Goal: Task Accomplishment & Management: Manage account settings

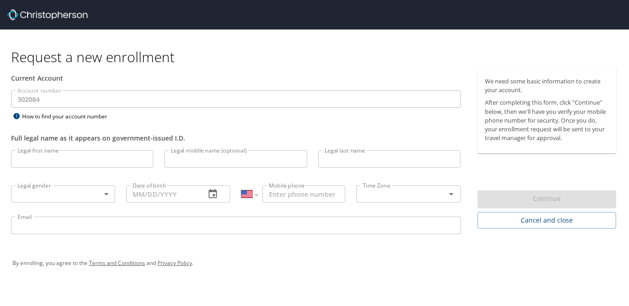
select select "US"
click at [85, 162] on input "Legal first name" at bounding box center [82, 159] width 142 height 18
type input "[PERSON_NAME]"
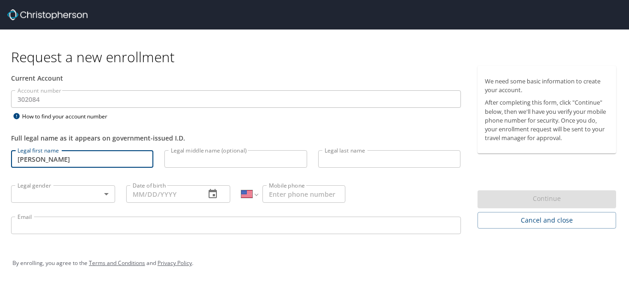
type input "A."
type input "[PERSON_NAME]"
type input "1 (912) 432-0314"
type input "william.beale@s2-gov.com"
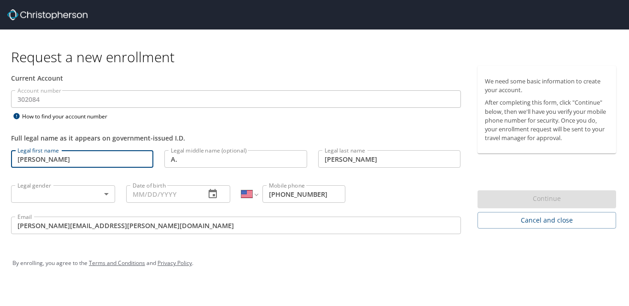
click at [75, 199] on body "Request a new enrollment Current Account Account number 302084 Account number H…" at bounding box center [314, 153] width 629 height 306
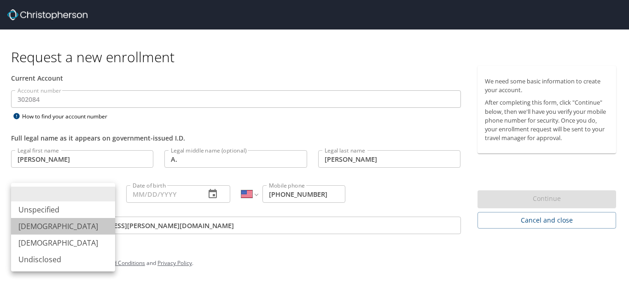
click at [71, 227] on li "Male" at bounding box center [63, 226] width 104 height 17
type input "Male"
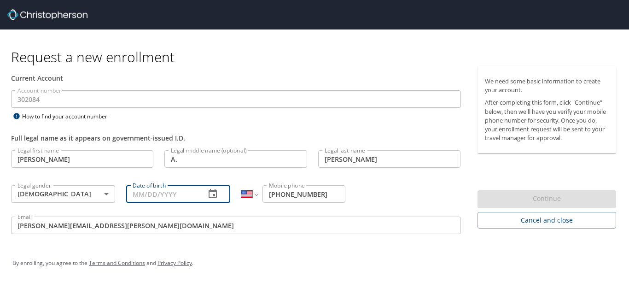
click at [185, 197] on input "Date of birth" at bounding box center [162, 194] width 72 height 18
type input "09/02/1979"
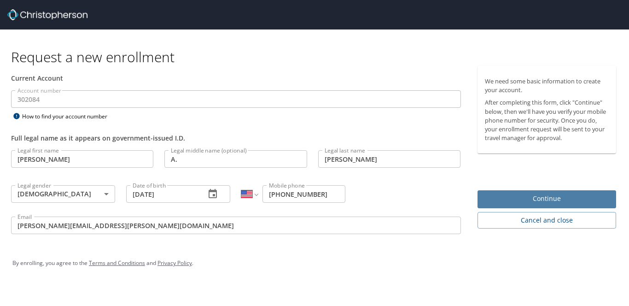
click at [551, 195] on span "Continue" at bounding box center [547, 199] width 124 height 12
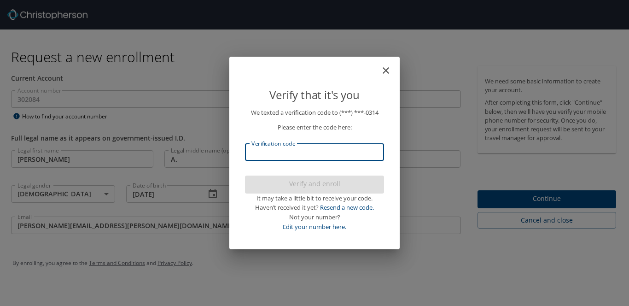
click at [333, 148] on input "Verification code" at bounding box center [314, 152] width 139 height 18
type input "7"
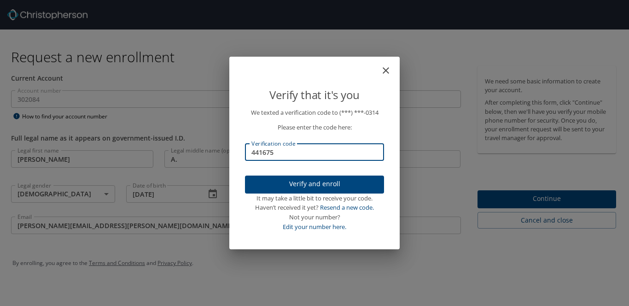
type input "441675"
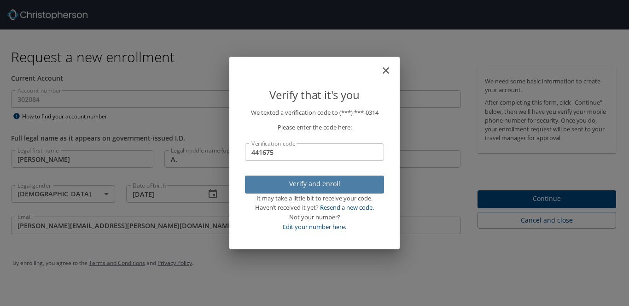
click at [315, 182] on span "Verify and enroll" at bounding box center [314, 184] width 124 height 12
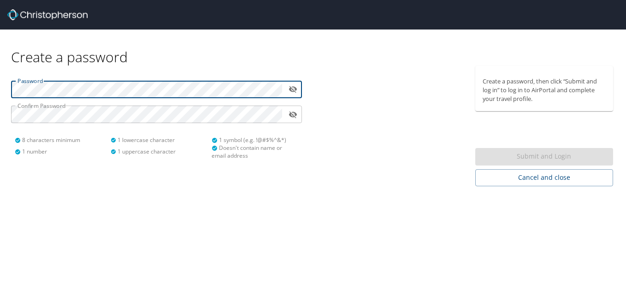
click at [293, 84] on button "toggle password visibility" at bounding box center [293, 89] width 14 height 14
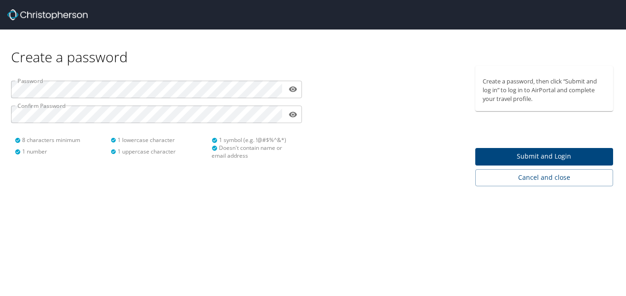
click at [347, 235] on div "Create a password Password ​ Confirm Password ​ 8 characters minimum 1 number 1…" at bounding box center [313, 148] width 626 height 296
click at [540, 156] on span "Submit and Login" at bounding box center [543, 157] width 123 height 12
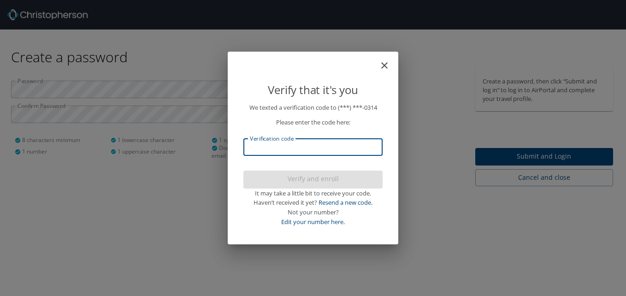
click at [257, 148] on input "Verification code" at bounding box center [312, 147] width 139 height 18
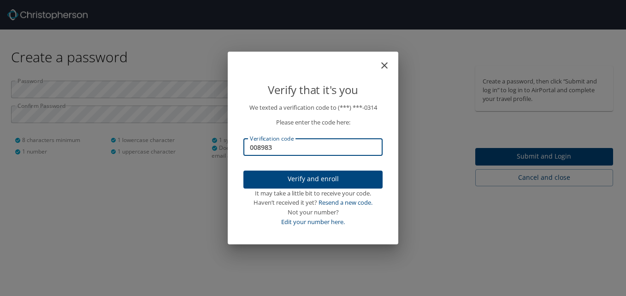
type input "008983"
click at [304, 183] on span "Verify and enroll" at bounding box center [313, 179] width 124 height 12
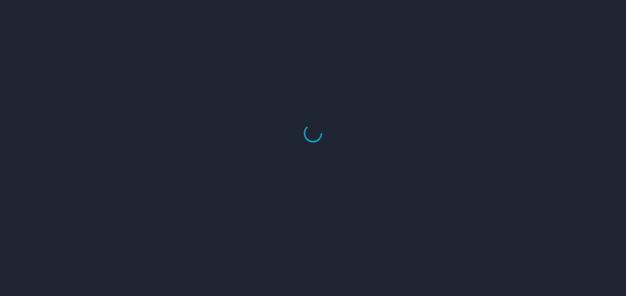
select select "US"
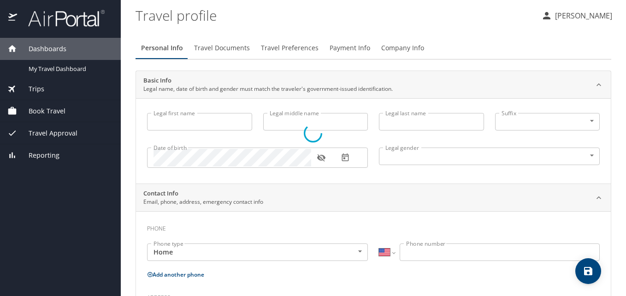
type input "William"
type input "A."
type input "Beale"
type input "Male"
select select "US"
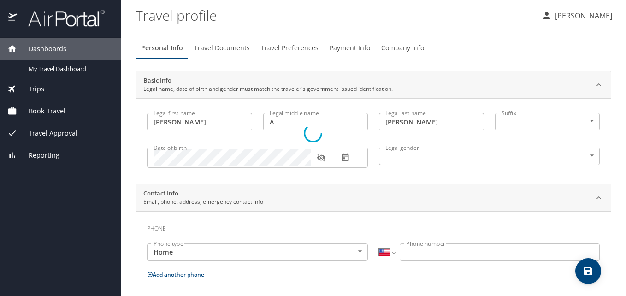
select select "US"
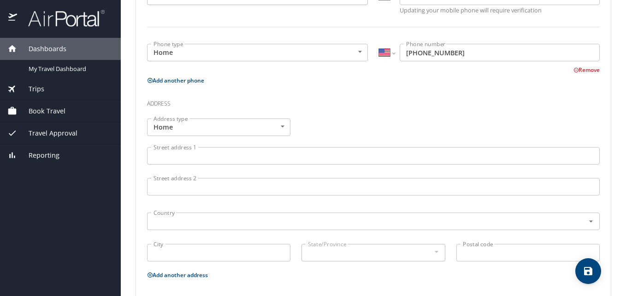
scroll to position [276, 0]
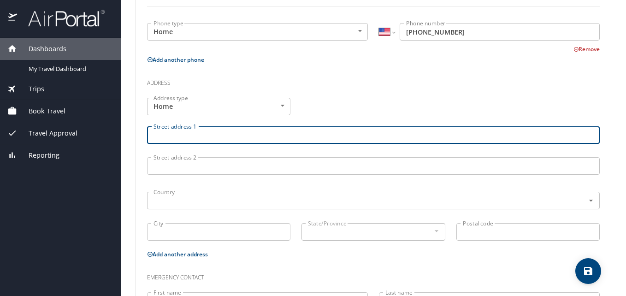
click at [252, 136] on input "Street address 1" at bounding box center [373, 135] width 452 height 18
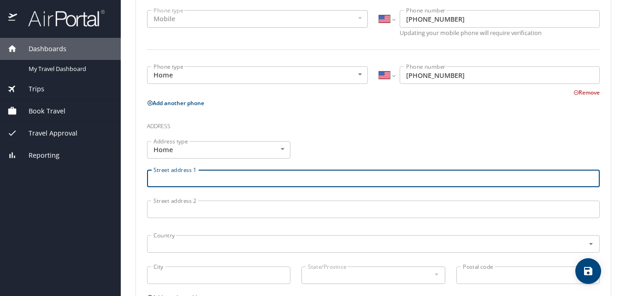
scroll to position [214, 0]
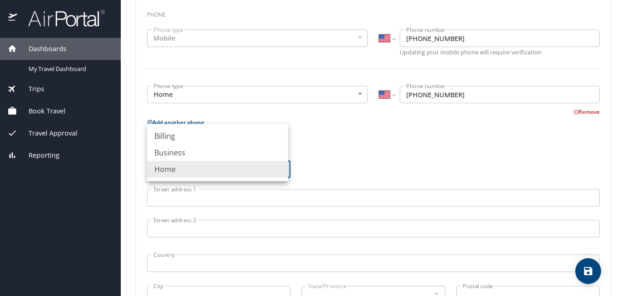
click at [241, 167] on body "Dashboards My Travel Dashboard Trips Current / Future Trips Past Trips Trips Mi…" at bounding box center [313, 148] width 626 height 296
click at [241, 167] on li "Home" at bounding box center [217, 169] width 141 height 17
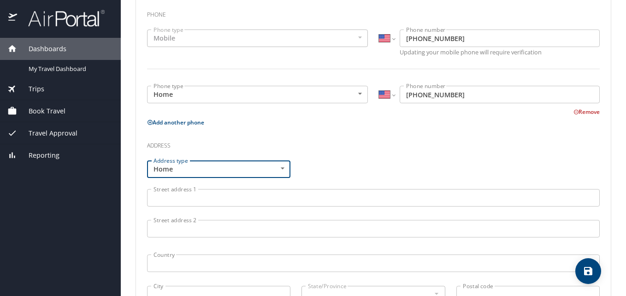
click at [231, 196] on input "Street address 1" at bounding box center [373, 198] width 452 height 18
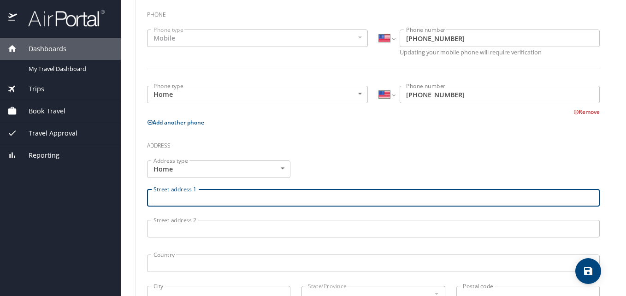
click at [383, 202] on input "Street address 1" at bounding box center [373, 198] width 452 height 18
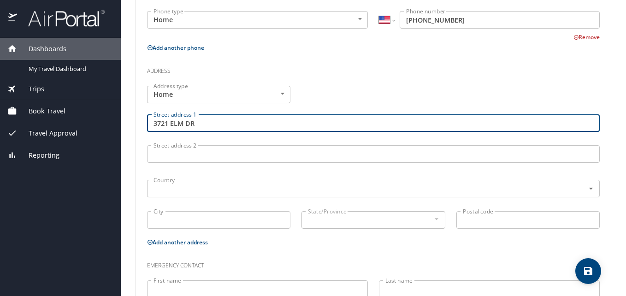
scroll to position [306, 0]
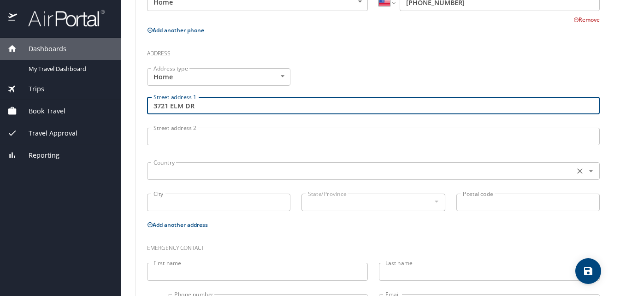
type input "3721 ELM DR"
click at [258, 170] on input "text" at bounding box center [360, 171] width 420 height 12
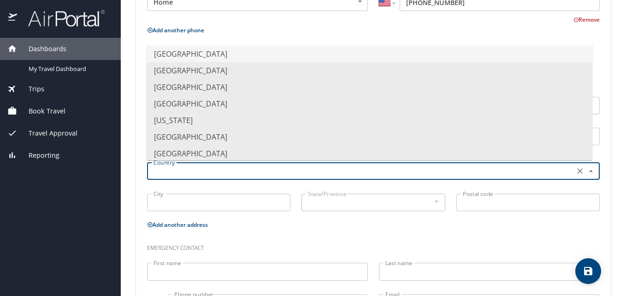
click at [239, 55] on li "United States of America" at bounding box center [368, 54] width 445 height 17
type input "United States of America"
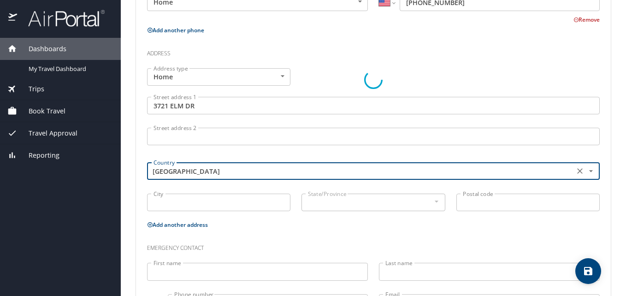
click at [219, 201] on div at bounding box center [373, 79] width 474 height 493
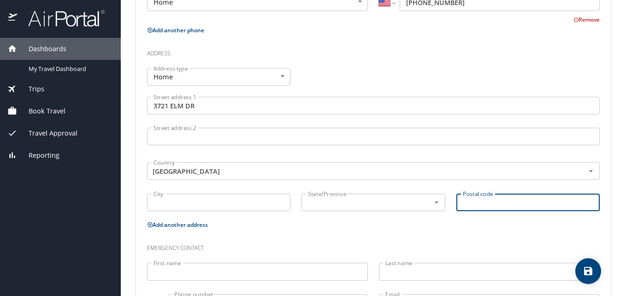
click at [523, 201] on input "Postal code" at bounding box center [527, 202] width 143 height 18
type input "96782"
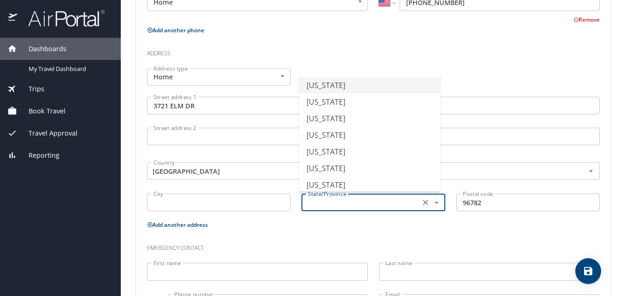
click at [318, 202] on input "text" at bounding box center [359, 202] width 111 height 12
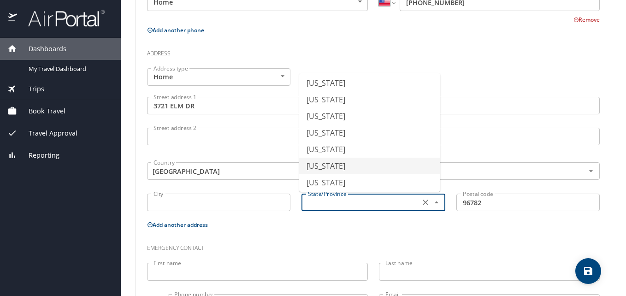
scroll to position [184, 0]
click at [328, 78] on li "Hawaii" at bounding box center [369, 83] width 141 height 17
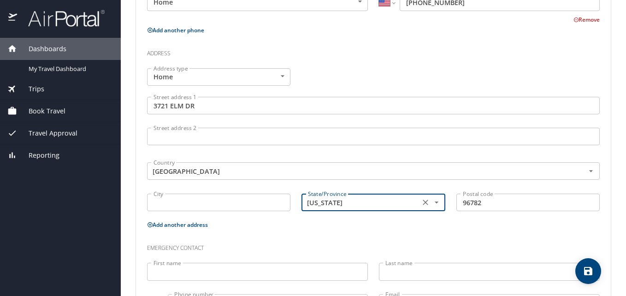
type input "Hawaii"
click at [214, 211] on p at bounding box center [218, 212] width 143 height 2
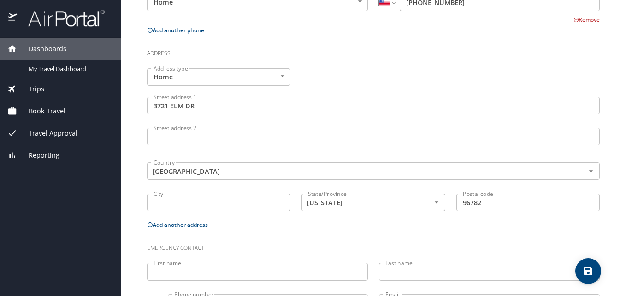
click at [215, 208] on input "City" at bounding box center [218, 202] width 143 height 18
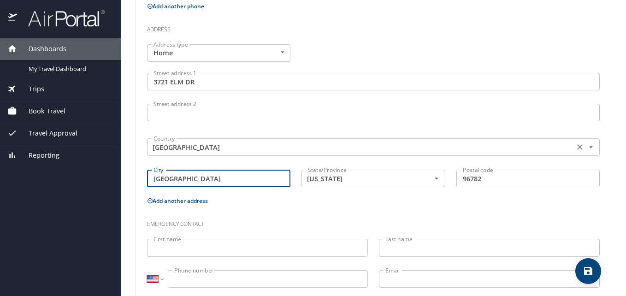
scroll to position [352, 0]
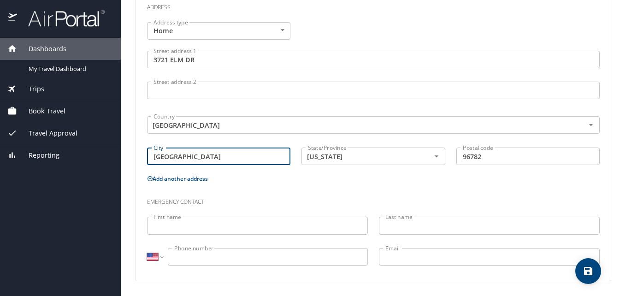
type input "PEARL CITY"
click at [236, 227] on input "First name" at bounding box center [257, 225] width 221 height 18
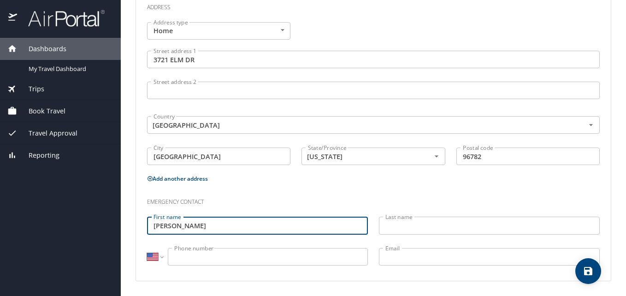
type input "LETIA"
click at [474, 222] on input "Last name" at bounding box center [489, 225] width 221 height 18
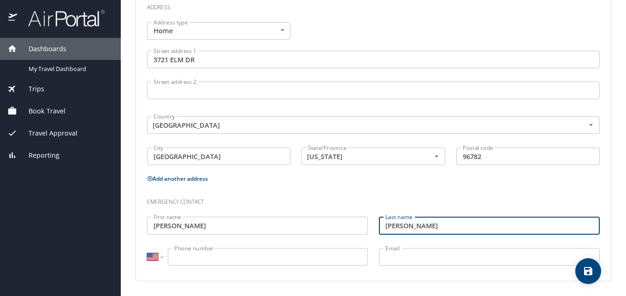
type input "BEALE"
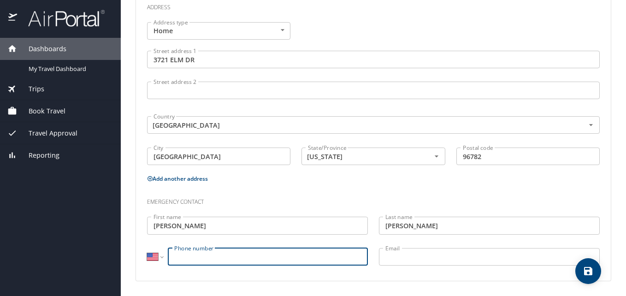
click at [322, 251] on input "Phone number" at bounding box center [268, 257] width 200 height 18
type input "(912) 695-5131"
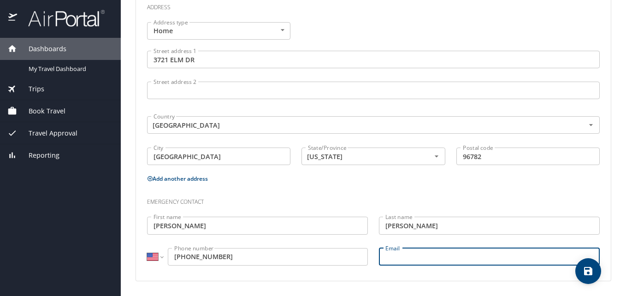
click at [428, 257] on input "Email" at bounding box center [489, 257] width 221 height 18
type input "LETIA06@MSN.COM"
click at [616, 197] on main "Travel profile William Beale Personal Info Travel Documents Travel Preferences …" at bounding box center [373, 148] width 505 height 296
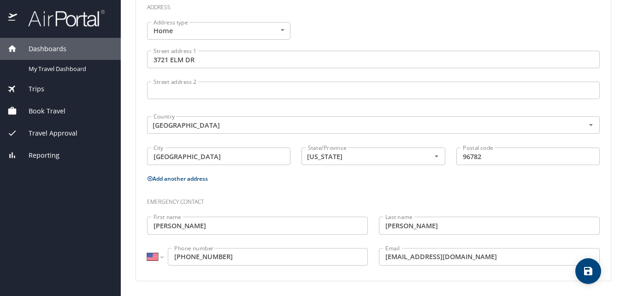
click at [590, 274] on icon "save" at bounding box center [588, 271] width 8 height 8
select select "US"
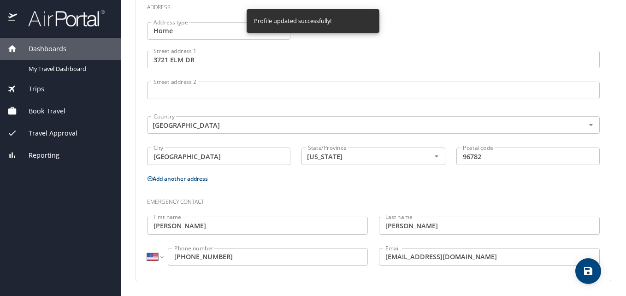
select select "US"
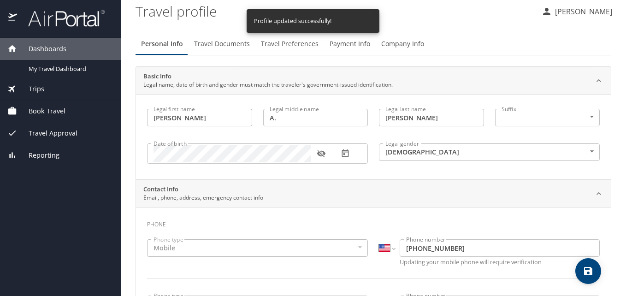
scroll to position [0, 0]
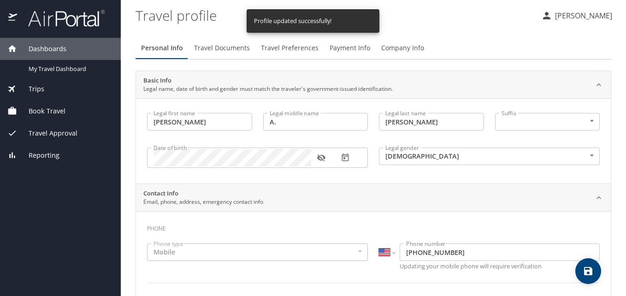
click at [215, 47] on span "Travel Documents" at bounding box center [222, 48] width 56 height 12
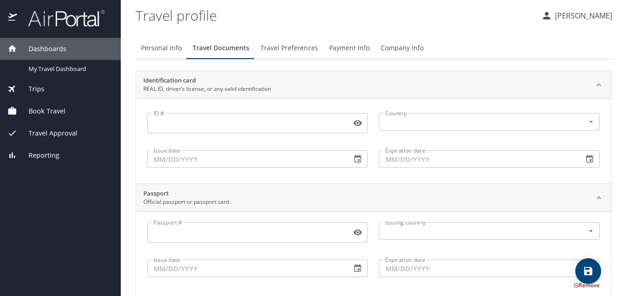
click at [307, 131] on input "ID #" at bounding box center [247, 123] width 200 height 18
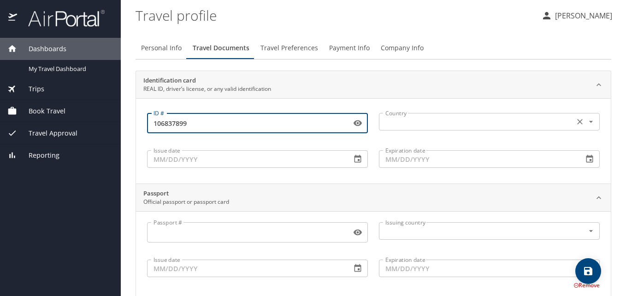
type input "106837899"
click at [491, 127] on input "text" at bounding box center [475, 122] width 188 height 12
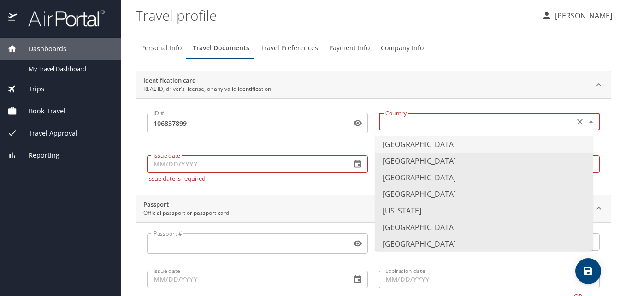
click at [463, 142] on li "United States of America" at bounding box center [483, 144] width 217 height 17
type input "United States of America"
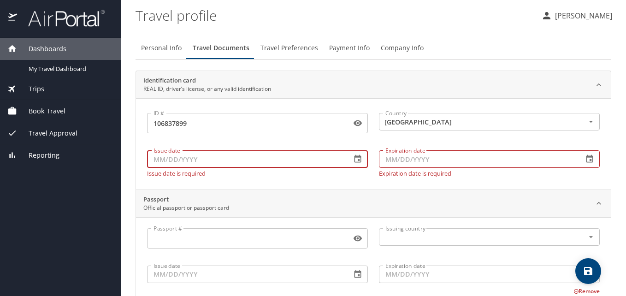
click at [290, 158] on input "Issue date" at bounding box center [245, 159] width 197 height 18
click at [353, 161] on icon "button" at bounding box center [357, 158] width 9 height 9
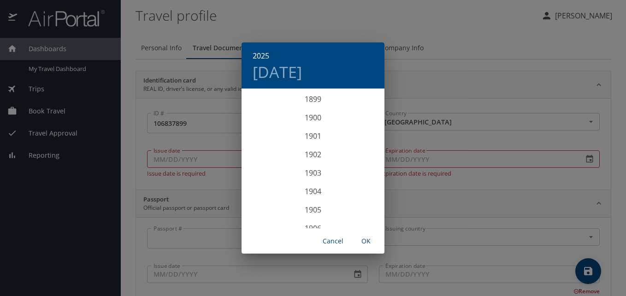
scroll to position [2266, 0]
click at [315, 117] on div "2023" at bounding box center [312, 117] width 143 height 18
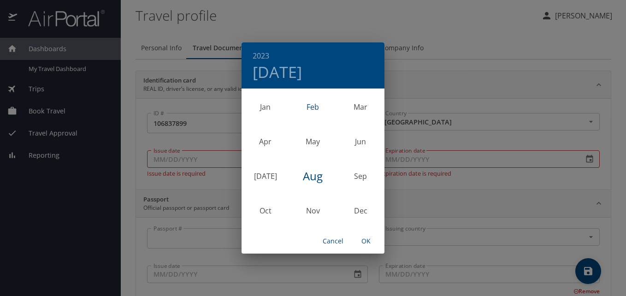
click at [315, 111] on div "Feb" at bounding box center [312, 107] width 47 height 35
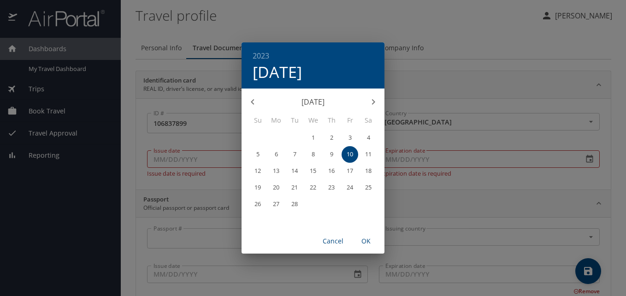
click at [328, 152] on span "9" at bounding box center [331, 154] width 17 height 6
click at [362, 240] on span "OK" at bounding box center [366, 241] width 22 height 12
type input "02/09/2023"
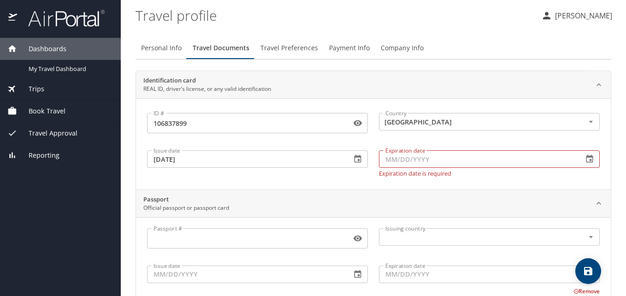
click at [450, 166] on input "Expiration date" at bounding box center [477, 159] width 197 height 18
click at [585, 159] on icon "button" at bounding box center [589, 158] width 9 height 9
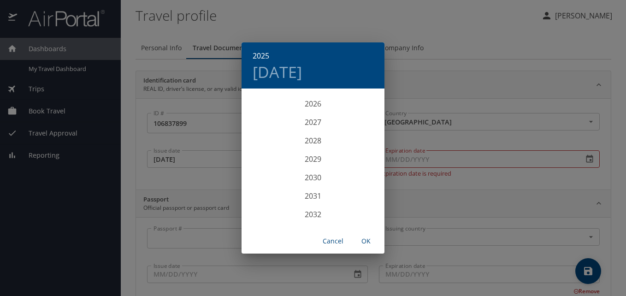
scroll to position [2358, 0]
click at [312, 182] on div "2031" at bounding box center [312, 182] width 143 height 18
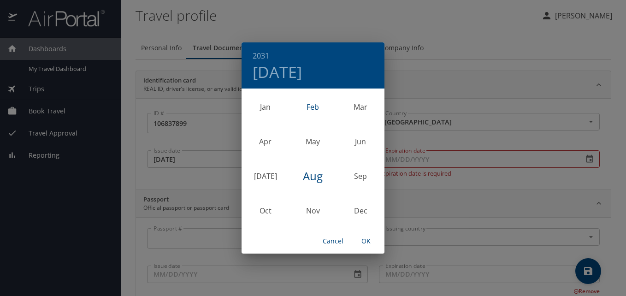
click at [315, 108] on div "Feb" at bounding box center [312, 107] width 47 height 35
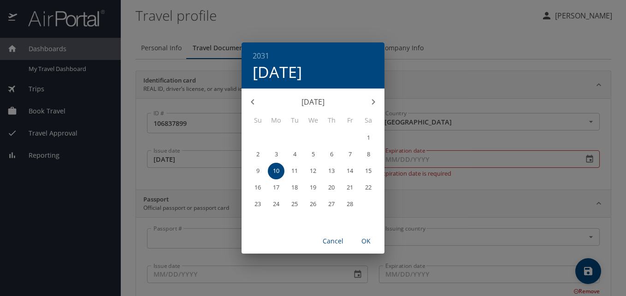
click at [256, 164] on button "9" at bounding box center [257, 171] width 17 height 17
click at [363, 238] on span "OK" at bounding box center [366, 241] width 22 height 12
type input "02/09/2031"
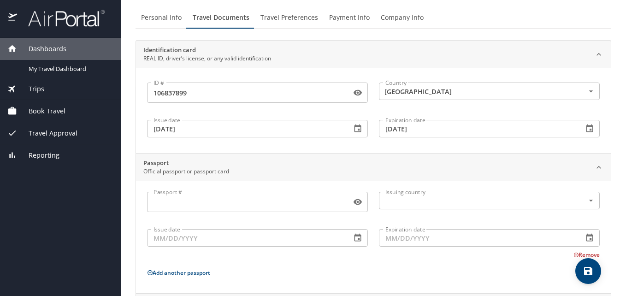
scroll to position [92, 0]
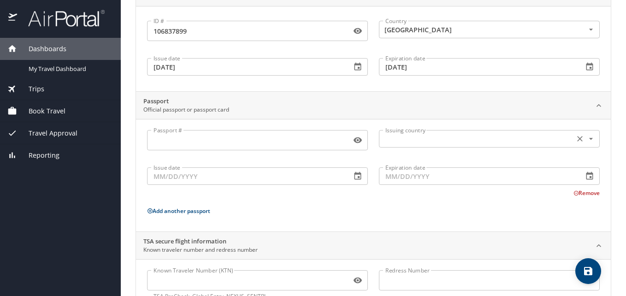
click at [447, 142] on input "text" at bounding box center [475, 139] width 188 height 12
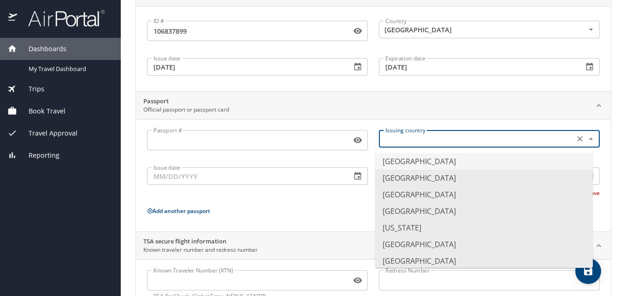
click at [427, 158] on li "United States of America" at bounding box center [483, 161] width 217 height 17
type input "United States of America"
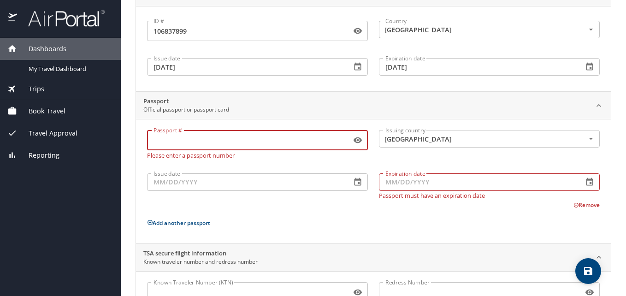
click at [256, 143] on input "Passport #" at bounding box center [247, 140] width 200 height 18
drag, startPoint x: 258, startPoint y: 142, endPoint x: 227, endPoint y: 118, distance: 39.4
click at [227, 118] on div "Passport Official passport or passport card Passport # Passport # Please enter …" at bounding box center [372, 167] width 475 height 152
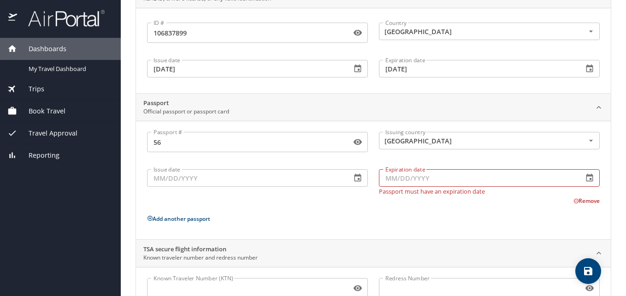
click at [236, 125] on div "Passport # 56 Passport # Issuing country United States of America Issuing count…" at bounding box center [373, 180] width 474 height 118
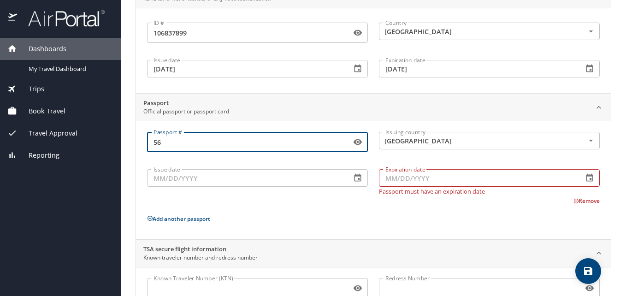
click at [233, 144] on input "56" at bounding box center [247, 142] width 200 height 18
click at [228, 134] on input "56" at bounding box center [247, 142] width 200 height 18
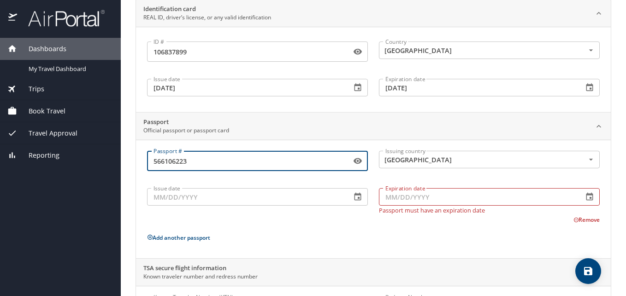
type input "566106223"
click at [353, 198] on icon "button" at bounding box center [357, 196] width 9 height 9
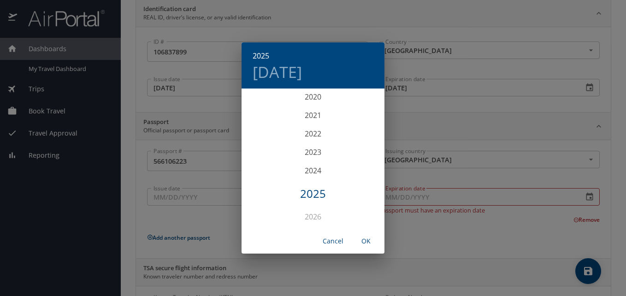
scroll to position [2174, 0]
click at [310, 117] on div "2018" at bounding box center [312, 117] width 143 height 18
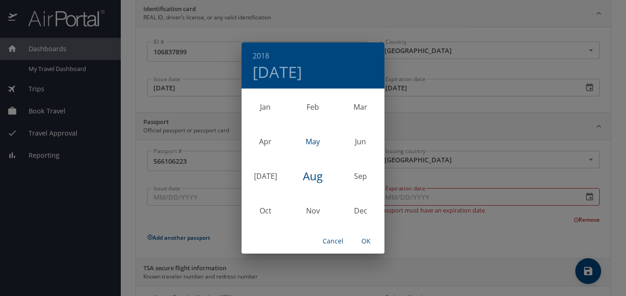
click at [317, 137] on div "May" at bounding box center [312, 141] width 47 height 35
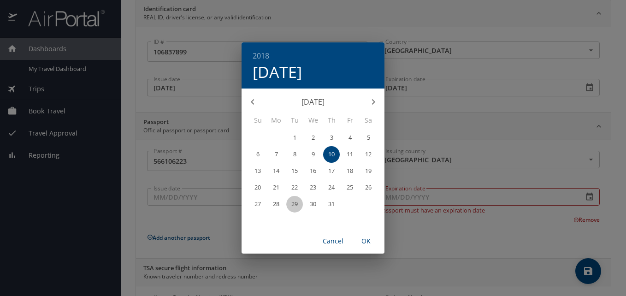
click at [293, 201] on p "29" at bounding box center [294, 204] width 6 height 6
click at [369, 240] on span "OK" at bounding box center [366, 241] width 22 height 12
type input "05/29/2018"
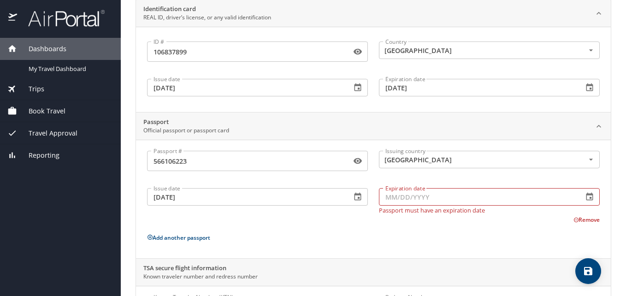
click at [445, 201] on input "Expiration date" at bounding box center [477, 197] width 197 height 18
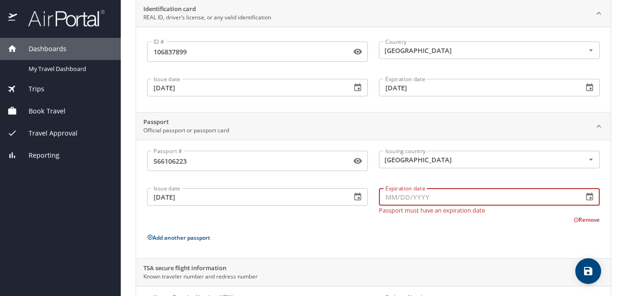
click at [587, 193] on button "button" at bounding box center [589, 197] width 20 height 20
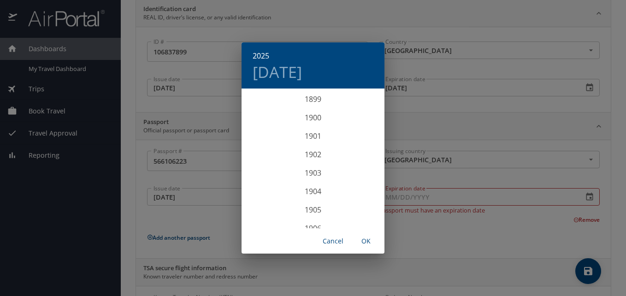
scroll to position [2266, 0]
click at [310, 220] on div "2028" at bounding box center [312, 219] width 143 height 18
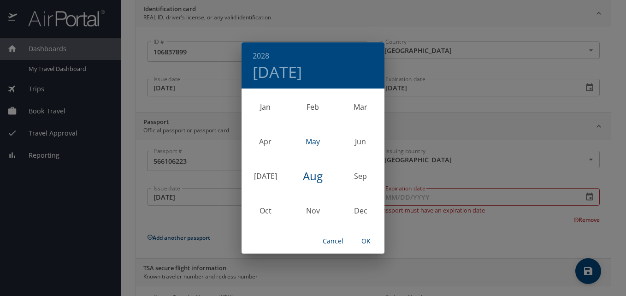
click at [316, 141] on div "May" at bounding box center [312, 141] width 47 height 35
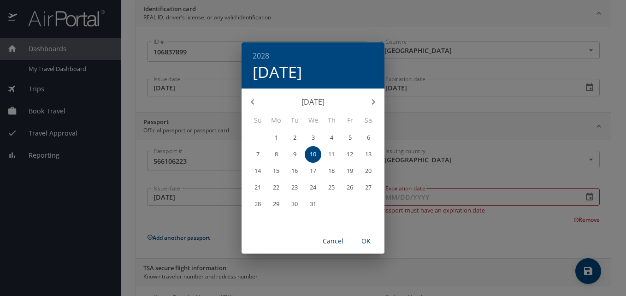
click at [257, 201] on p "28" at bounding box center [257, 204] width 6 height 6
click at [372, 239] on span "OK" at bounding box center [366, 241] width 22 height 12
type input "05/28/2028"
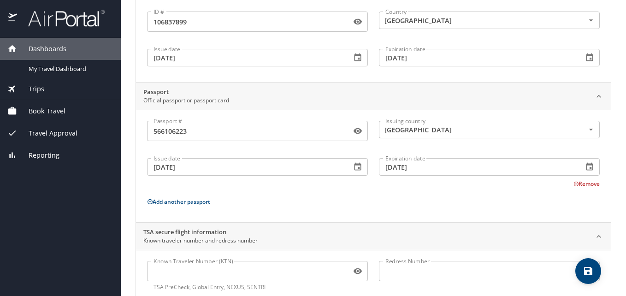
scroll to position [125, 0]
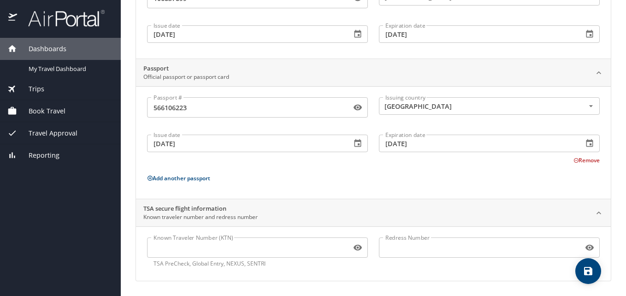
click at [591, 273] on icon "save" at bounding box center [588, 271] width 8 height 8
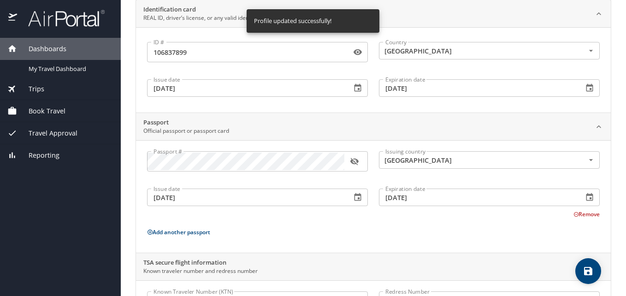
scroll to position [0, 0]
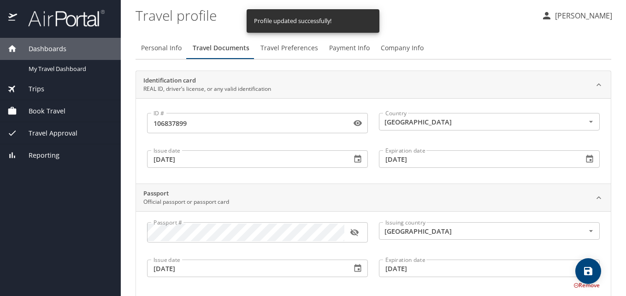
click at [275, 50] on span "Travel Preferences" at bounding box center [289, 48] width 58 height 12
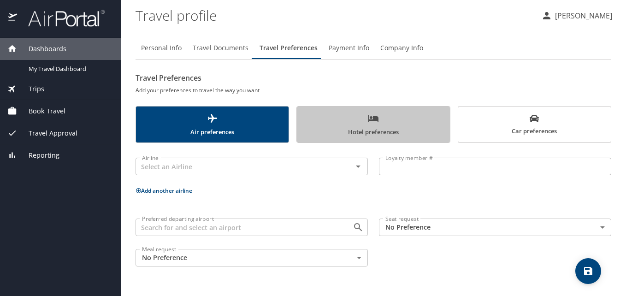
click at [382, 130] on span "Hotel preferences" at bounding box center [372, 125] width 141 height 24
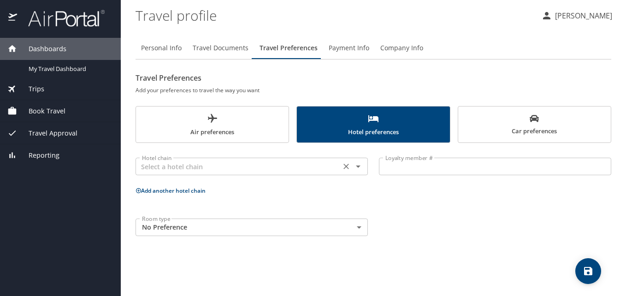
click at [255, 167] on input "text" at bounding box center [237, 166] width 199 height 12
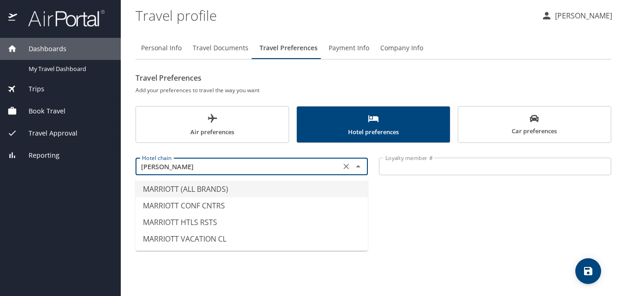
click at [216, 188] on li "MARRIOTT (ALL BRANDS)" at bounding box center [251, 189] width 232 height 17
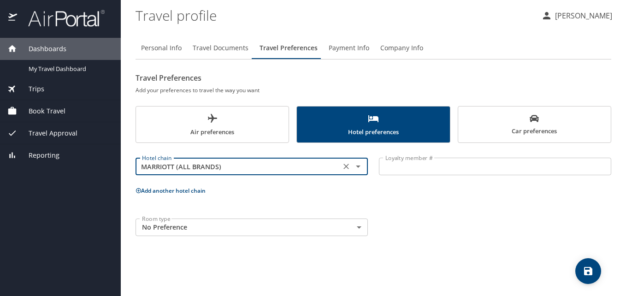
type input "MARRIOTT (ALL BRANDS)"
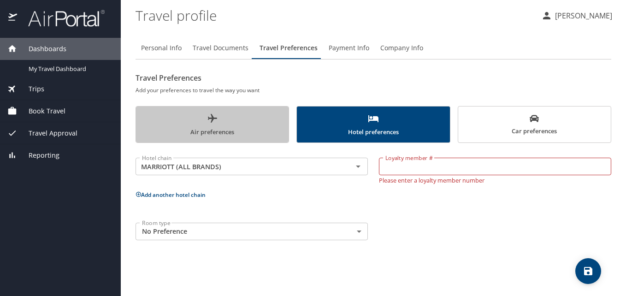
click at [221, 125] on span "Air preferences" at bounding box center [211, 125] width 141 height 24
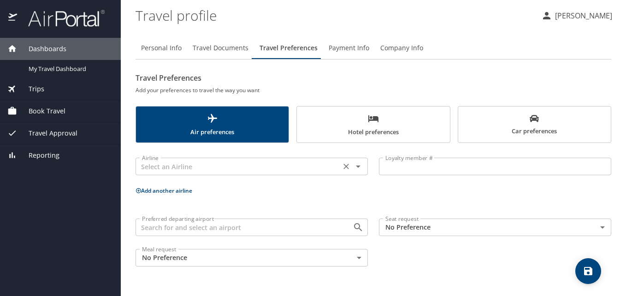
click at [219, 169] on input "text" at bounding box center [237, 166] width 199 height 12
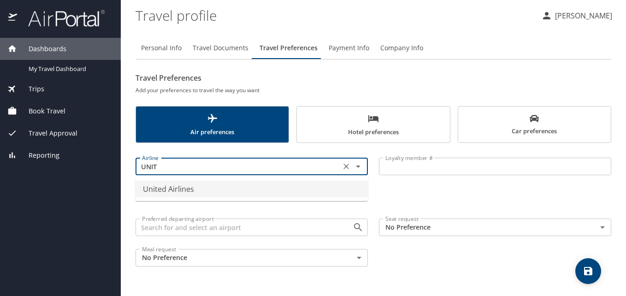
click at [187, 186] on li "United Airlines" at bounding box center [251, 189] width 232 height 17
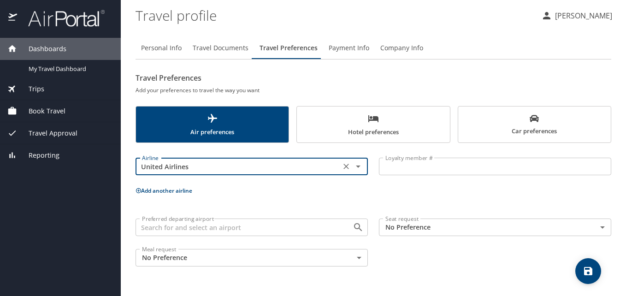
type input "United Airlines"
click at [468, 160] on input "Loyalty member #" at bounding box center [495, 167] width 232 height 18
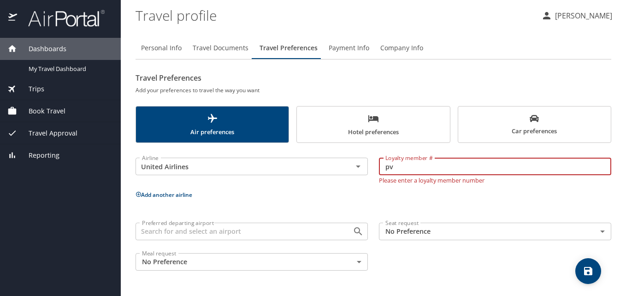
type input "p"
type input "PV372145"
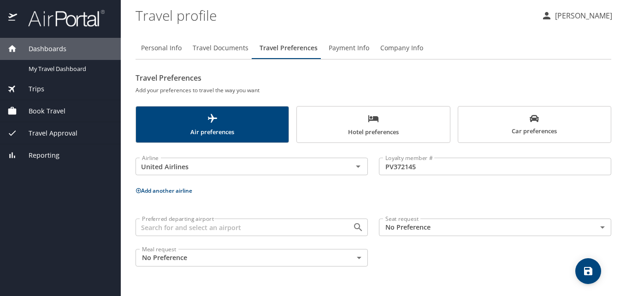
click at [526, 202] on div "Airline United Airlines Airline Loyalty member # PV372145 Loyalty member # Add …" at bounding box center [372, 209] width 475 height 123
click at [164, 189] on button "Add another airline" at bounding box center [163, 191] width 57 height 8
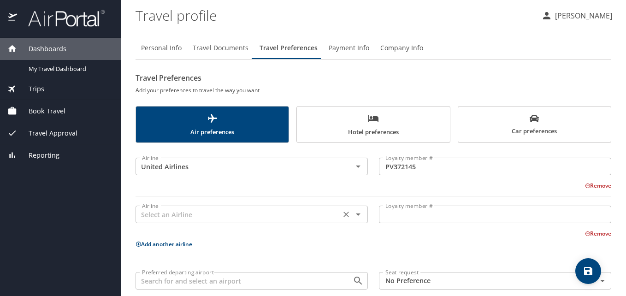
click at [194, 214] on input "text" at bounding box center [237, 214] width 199 height 12
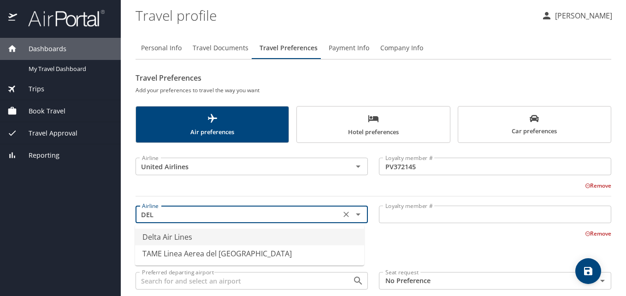
click at [175, 239] on li "Delta Air Lines" at bounding box center [249, 236] width 229 height 17
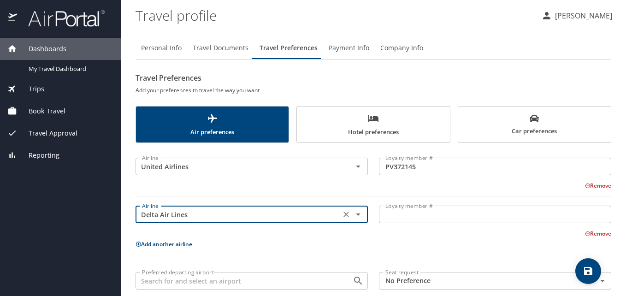
type input "Delta Air Lines"
click at [405, 222] on input "Loyalty member #" at bounding box center [495, 214] width 232 height 18
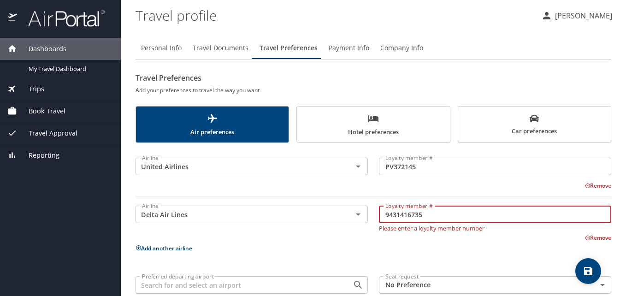
type input "9431416735"
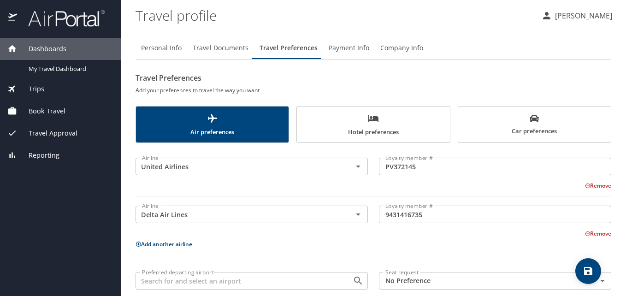
click at [169, 246] on button "Add another airline" at bounding box center [163, 244] width 57 height 8
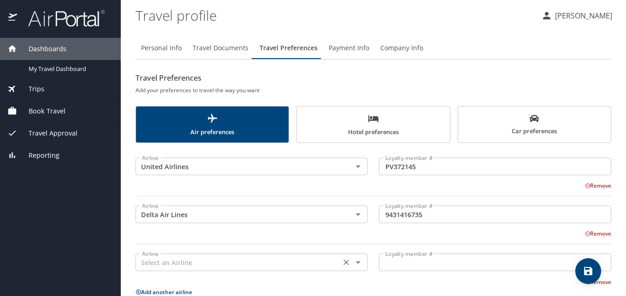
click at [237, 257] on input "text" at bounding box center [237, 262] width 199 height 12
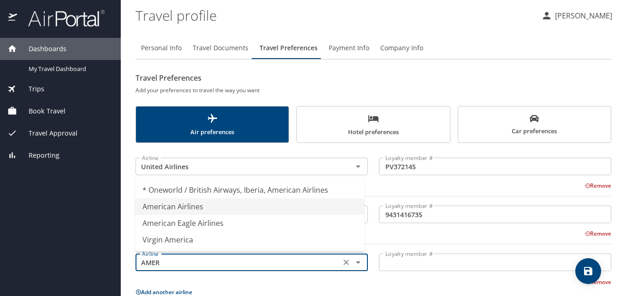
click at [204, 206] on li "American Airlines" at bounding box center [249, 206] width 229 height 17
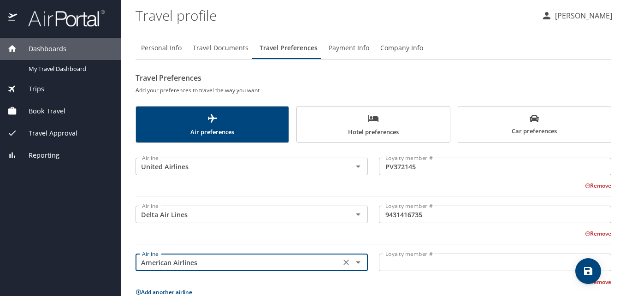
type input "American Airlines"
click at [422, 265] on input "Loyalty member #" at bounding box center [495, 262] width 232 height 18
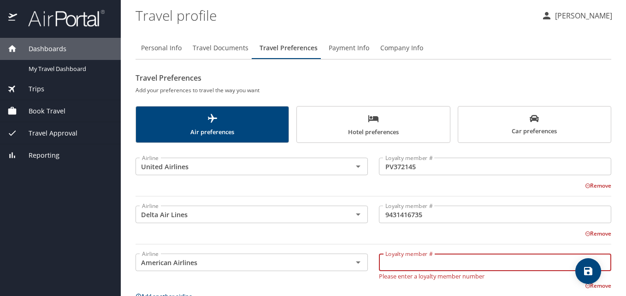
type input "a"
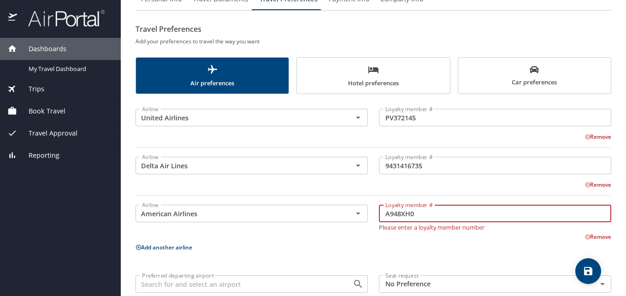
scroll to position [92, 0]
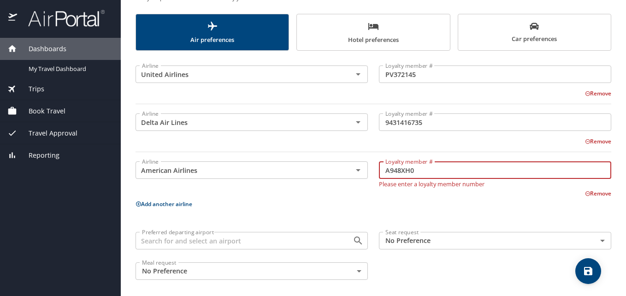
type input "A948XH0"
click at [259, 240] on input "Preferred departing airport" at bounding box center [237, 240] width 199 height 12
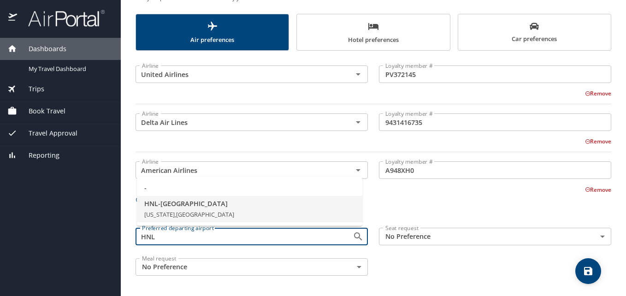
click at [190, 202] on span "HNL - Honolulu" at bounding box center [249, 204] width 211 height 10
type input "HNL - Honolulu"
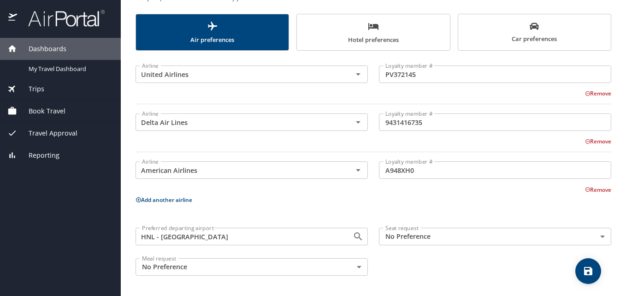
click at [468, 240] on body "Dashboards My Travel Dashboard Trips Current / Future Trips Past Trips Trips Mi…" at bounding box center [313, 148] width 626 height 296
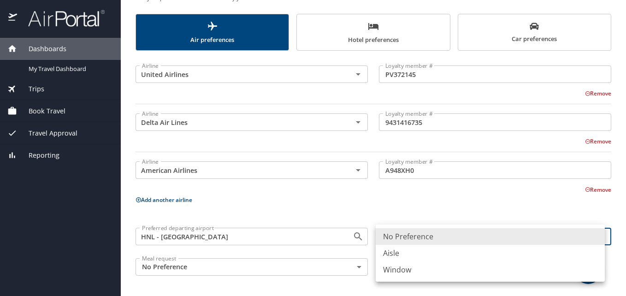
click at [422, 266] on li "Window" at bounding box center [489, 269] width 229 height 17
type input "Window"
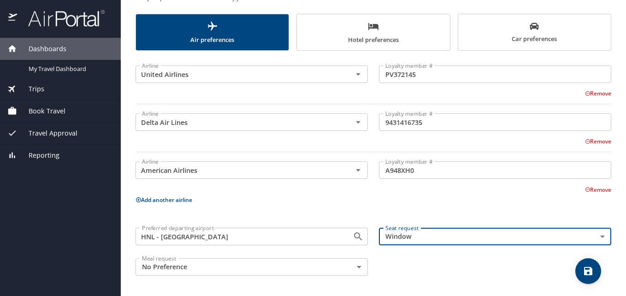
click at [409, 264] on div "Preferred departing airport HNL - Honolulu Preferred departing airport Seat req…" at bounding box center [373, 251] width 486 height 59
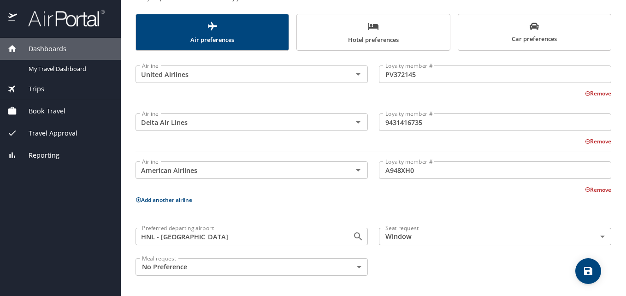
click at [216, 269] on body "Dashboards My Travel Dashboard Trips Current / Future Trips Past Trips Trips Mi…" at bounding box center [313, 148] width 626 height 296
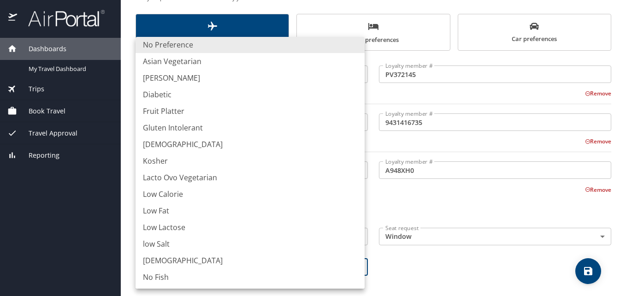
scroll to position [0, 0]
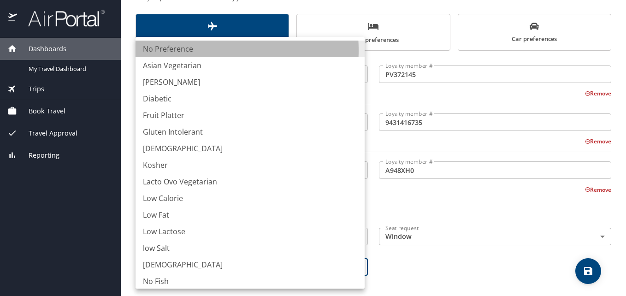
click at [191, 50] on li "No Preference" at bounding box center [249, 49] width 229 height 17
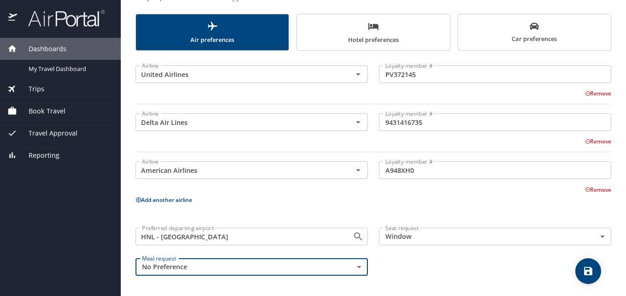
click at [431, 264] on div "Preferred departing airport HNL - Honolulu Preferred departing airport Seat req…" at bounding box center [373, 251] width 486 height 59
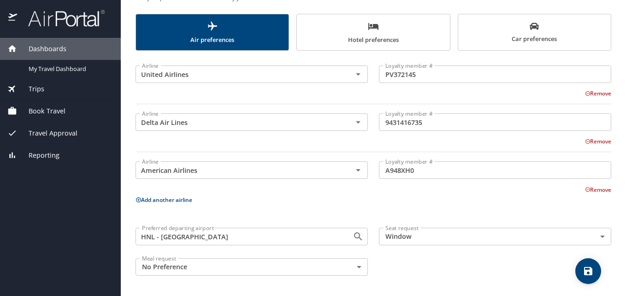
click at [582, 269] on icon "save" at bounding box center [587, 270] width 11 height 11
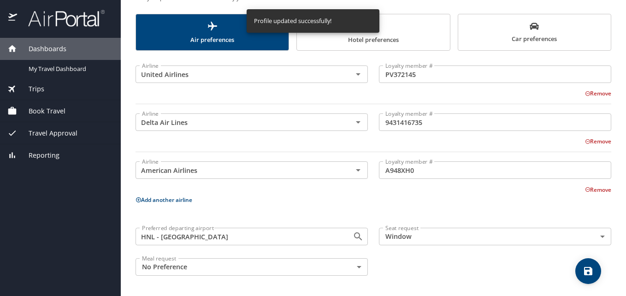
click at [374, 36] on span "Hotel preferences" at bounding box center [372, 33] width 141 height 24
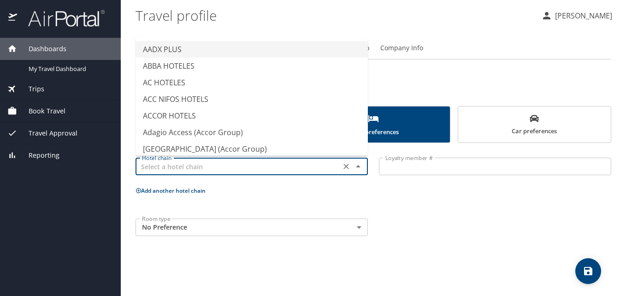
click at [209, 168] on input "text" at bounding box center [237, 166] width 199 height 12
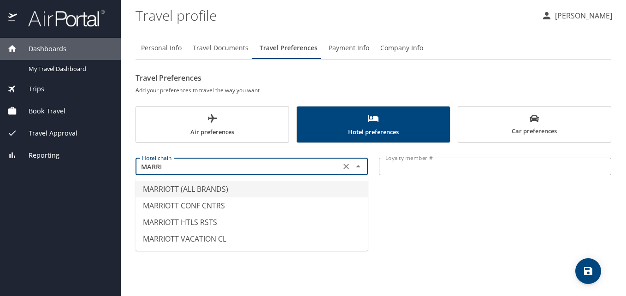
click at [201, 186] on li "MARRIOTT (ALL BRANDS)" at bounding box center [251, 189] width 232 height 17
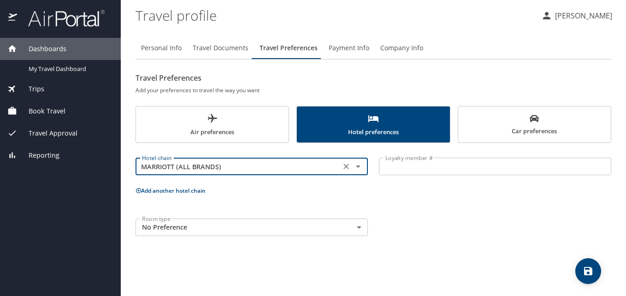
type input "MARRIOTT (ALL BRANDS)"
click at [179, 188] on div "Hotel chain MARRIOTT (ALL BRANDS) Hotel chain Loyalty member # Loyalty member #…" at bounding box center [372, 194] width 475 height 93
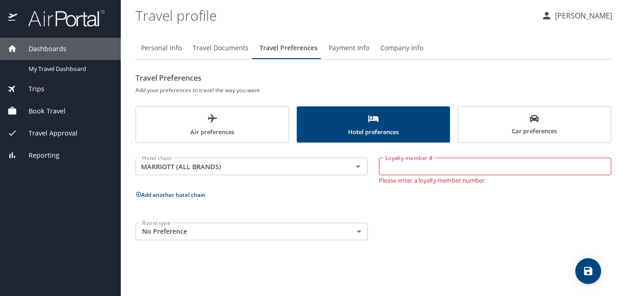
click at [434, 173] on input "Loyalty member #" at bounding box center [495, 167] width 232 height 18
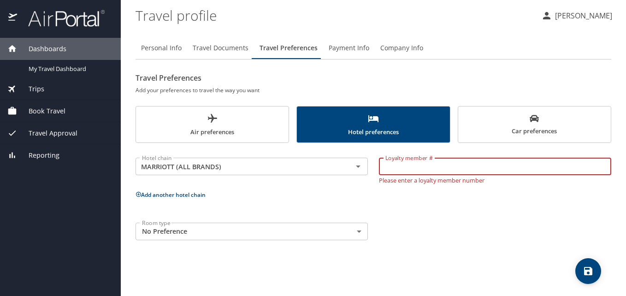
click at [526, 125] on span "Car preferences" at bounding box center [533, 125] width 141 height 23
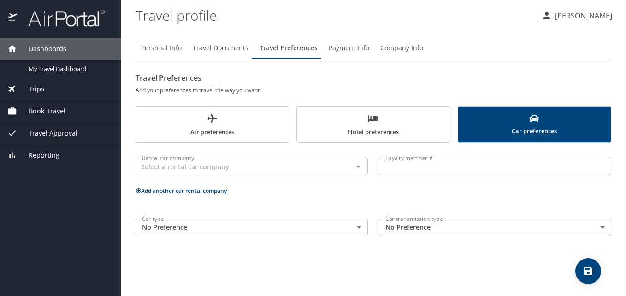
click at [339, 46] on span "Payment Info" at bounding box center [348, 48] width 41 height 12
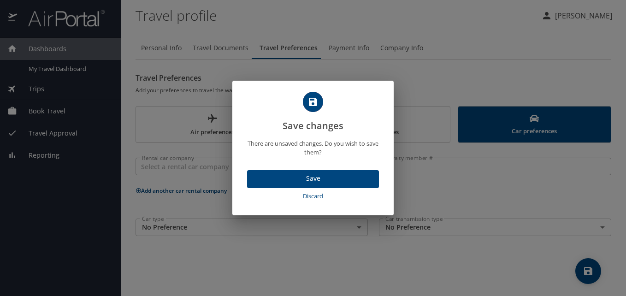
click at [316, 192] on span "Discard" at bounding box center [313, 196] width 124 height 11
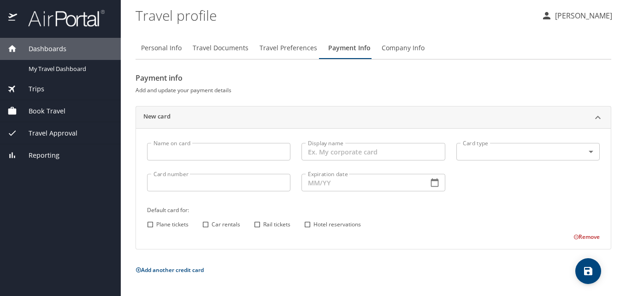
click at [177, 225] on span "Plane tickets" at bounding box center [172, 224] width 32 height 8
click at [156, 225] on input "Plane tickets" at bounding box center [150, 224] width 12 height 12
checkbox input "true"
click at [216, 221] on span "Car rentals" at bounding box center [225, 224] width 29 height 8
click at [211, 221] on input "Car rentals" at bounding box center [205, 224] width 12 height 12
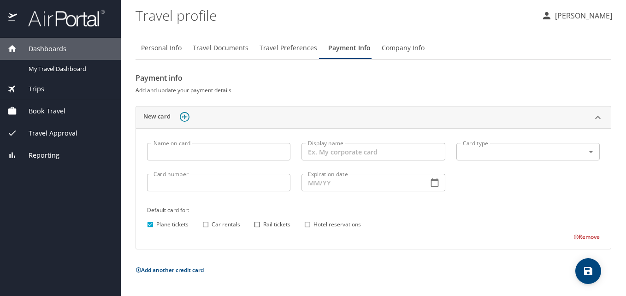
checkbox input "true"
click at [274, 223] on span "Rail tickets" at bounding box center [276, 224] width 27 height 8
click at [263, 223] on input "Rail tickets" at bounding box center [257, 224] width 12 height 12
checkbox input "true"
click at [333, 225] on span "Hotel reservations" at bounding box center [336, 224] width 47 height 8
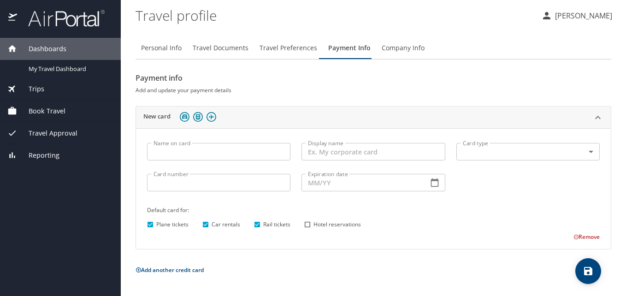
click at [313, 225] on input "Hotel reservations" at bounding box center [307, 224] width 12 height 12
checkbox input "true"
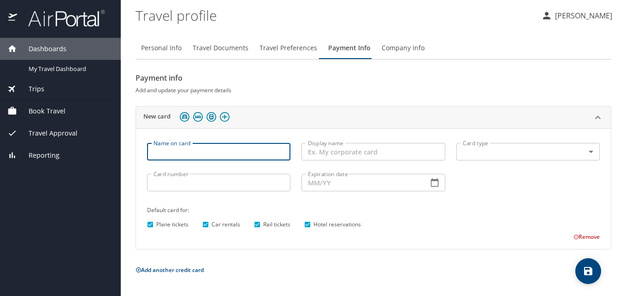
click at [283, 149] on input "Name on card" at bounding box center [218, 152] width 143 height 18
type input "w"
type input "WILLIAM A. BEALE"
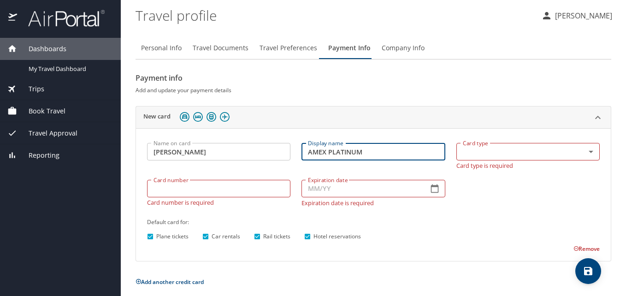
type input "AMEX PLATINUM"
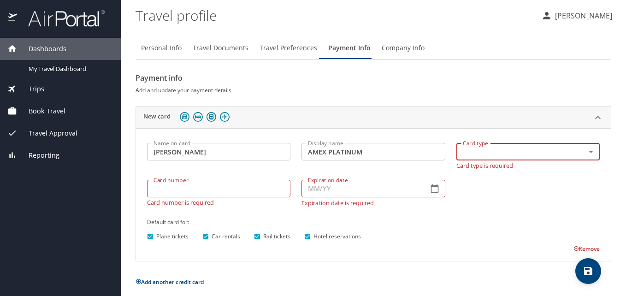
click at [560, 152] on body "Dashboards My Travel Dashboard Trips Current / Future Trips Past Trips Trips Mi…" at bounding box center [313, 148] width 626 height 296
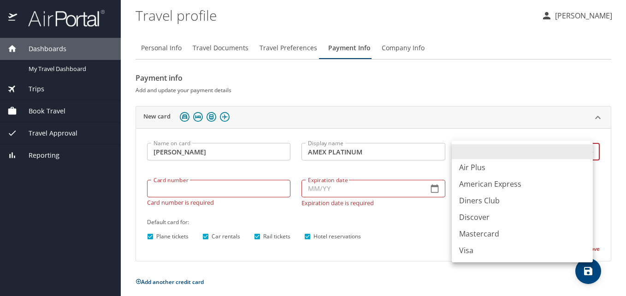
click at [507, 182] on li "American Express" at bounding box center [521, 183] width 141 height 17
type input "AX"
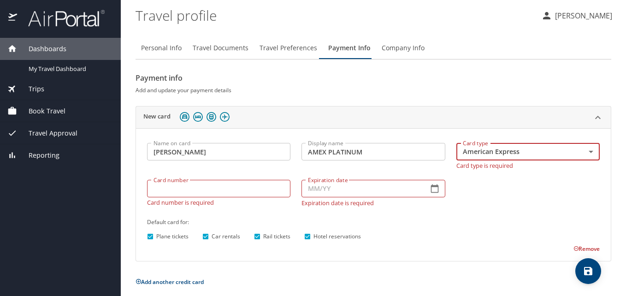
click at [218, 190] on input "Card number" at bounding box center [218, 189] width 143 height 18
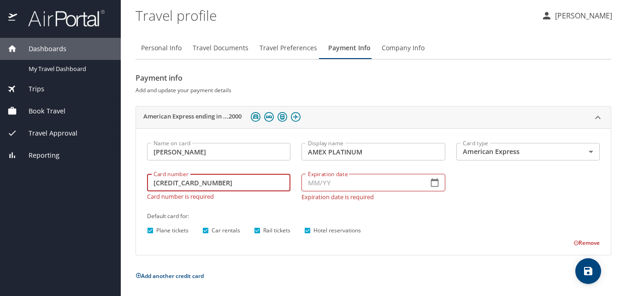
type input "372655235792000"
click at [431, 181] on icon "button" at bounding box center [434, 182] width 9 height 9
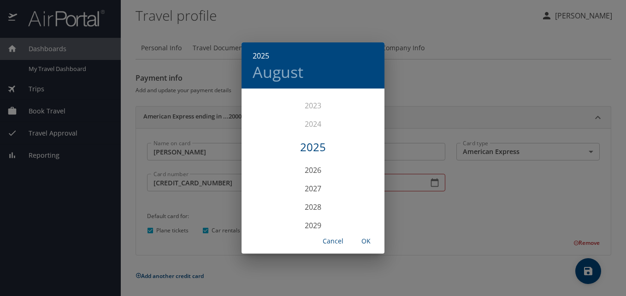
scroll to position [2312, 0]
click at [305, 207] on div "2030" at bounding box center [312, 209] width 143 height 18
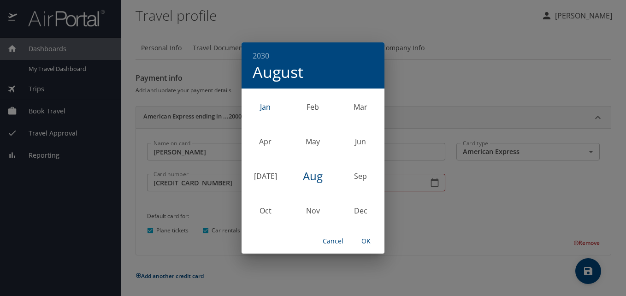
click at [267, 103] on div "Jan" at bounding box center [264, 107] width 47 height 35
click at [365, 241] on span "OK" at bounding box center [366, 241] width 22 height 12
type input "01/30"
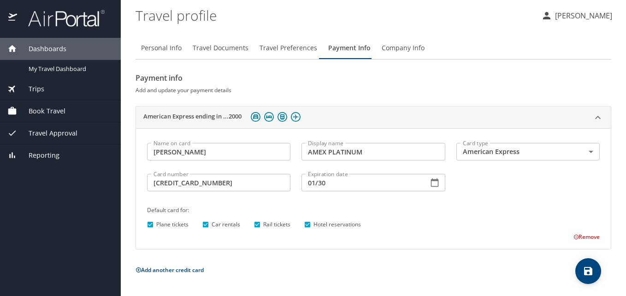
click at [591, 270] on icon "save" at bounding box center [588, 271] width 8 height 8
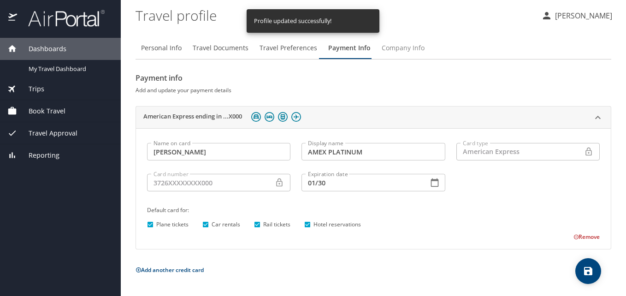
click at [402, 52] on span "Company Info" at bounding box center [402, 48] width 43 height 12
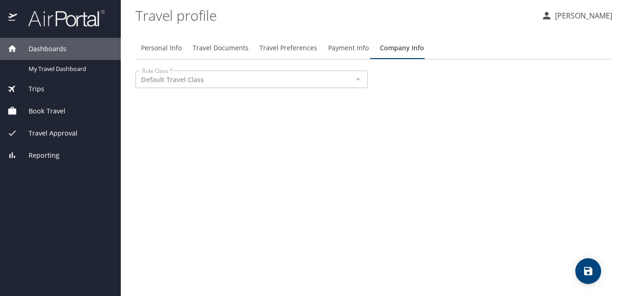
click at [351, 77] on div "Default Travel Class Rule Class *" at bounding box center [251, 79] width 232 height 18
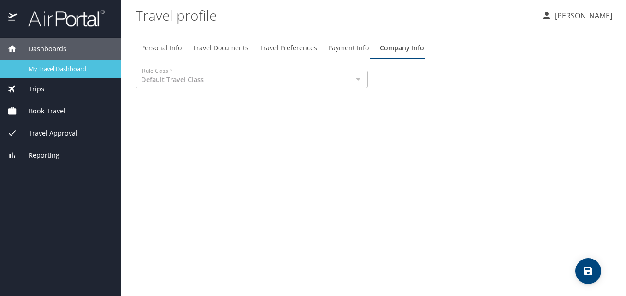
click at [79, 68] on span "My Travel Dashboard" at bounding box center [69, 68] width 81 height 9
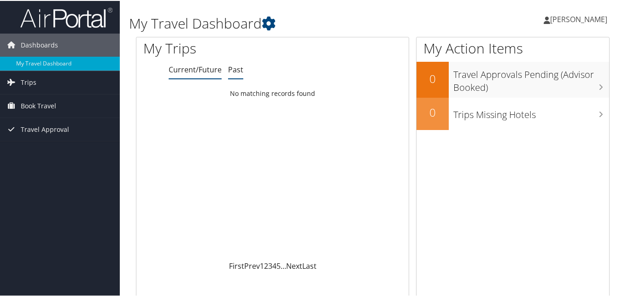
click at [240, 68] on link "Past" at bounding box center [235, 69] width 15 height 10
drag, startPoint x: 17, startPoint y: 78, endPoint x: 17, endPoint y: 84, distance: 6.0
click at [17, 78] on icon at bounding box center [12, 81] width 14 height 14
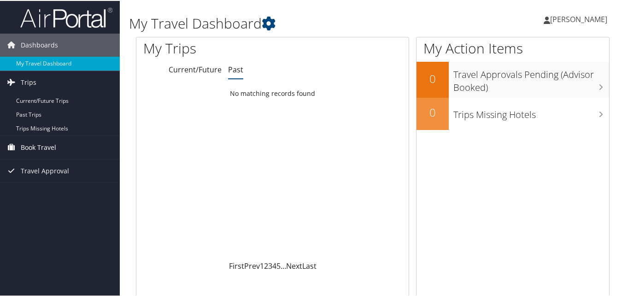
click at [41, 149] on span "Book Travel" at bounding box center [38, 146] width 35 height 23
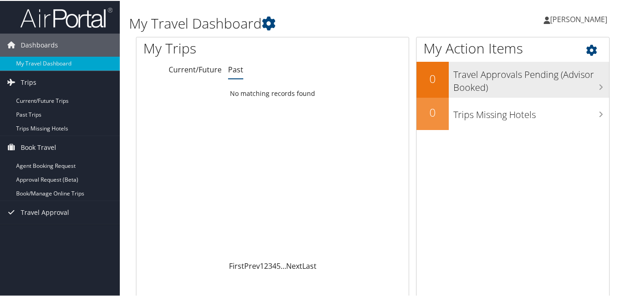
click at [523, 76] on h3 "Travel Approvals Pending (Advisor Booked)" at bounding box center [531, 78] width 156 height 30
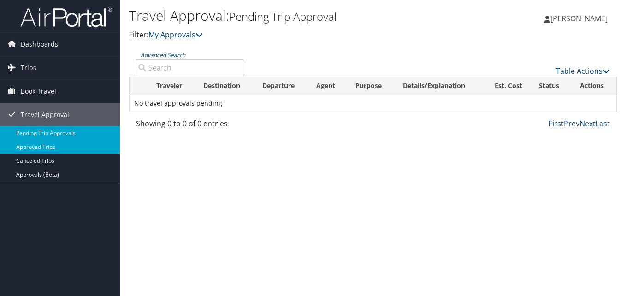
click at [49, 146] on link "Approved Trips" at bounding box center [60, 147] width 120 height 14
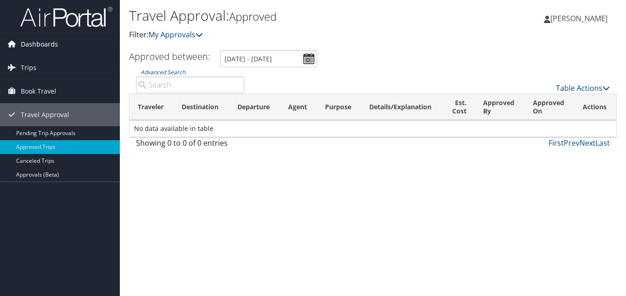
click at [40, 42] on span "Dashboards" at bounding box center [39, 44] width 37 height 23
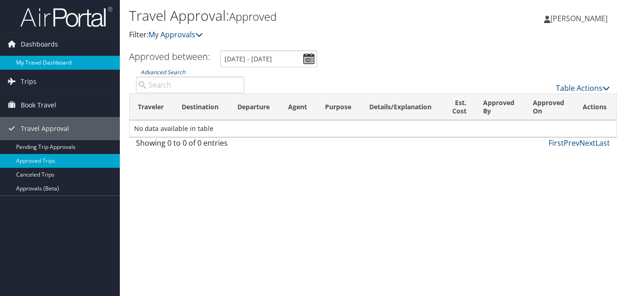
click at [67, 67] on link "My Travel Dashboard" at bounding box center [60, 63] width 120 height 14
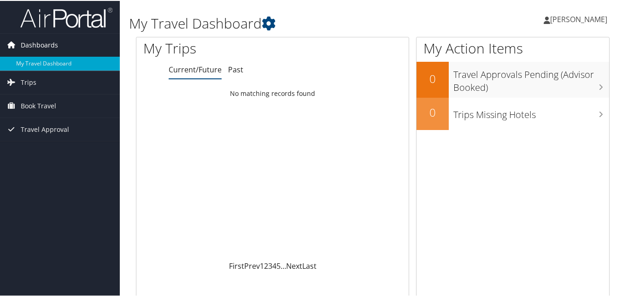
click at [53, 46] on span "Dashboards" at bounding box center [39, 44] width 37 height 23
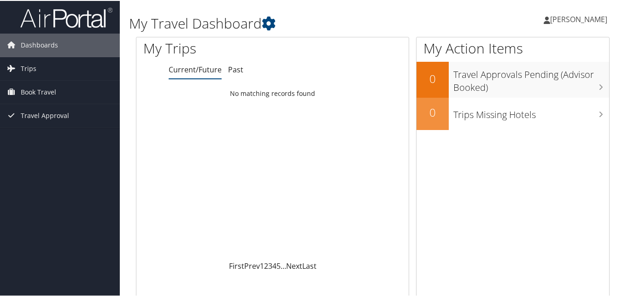
click at [60, 16] on img at bounding box center [66, 17] width 92 height 22
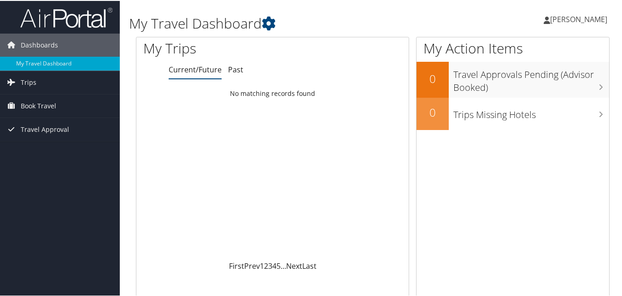
click at [588, 17] on span "[PERSON_NAME]" at bounding box center [578, 18] width 57 height 10
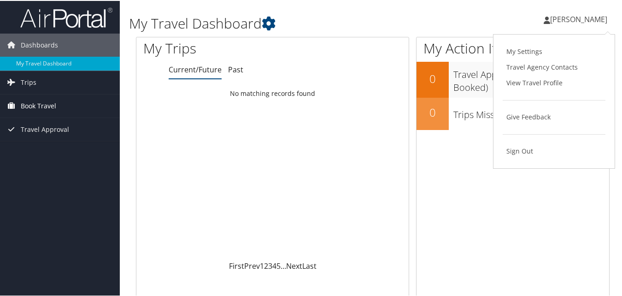
click at [21, 101] on span "Book Travel" at bounding box center [38, 105] width 35 height 23
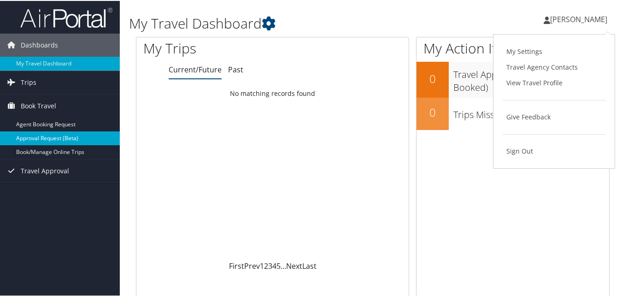
click at [60, 135] on link "Approval Request (Beta)" at bounding box center [60, 137] width 120 height 14
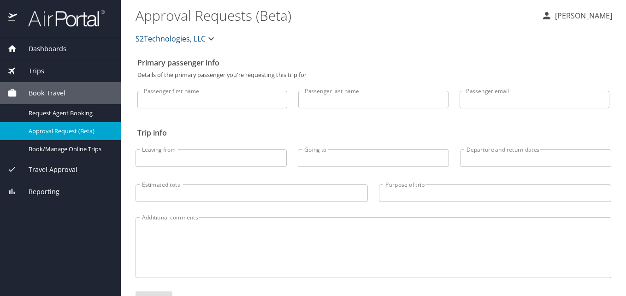
click at [583, 17] on p "William Beale" at bounding box center [582, 15] width 60 height 11
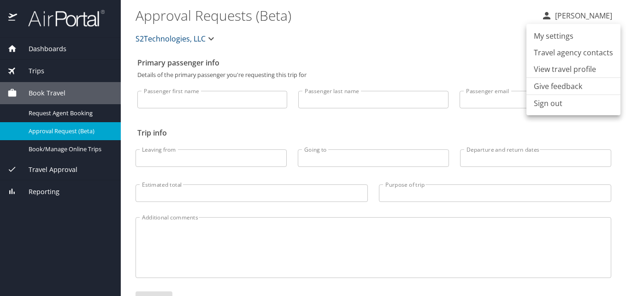
click at [549, 104] on li "Sign out" at bounding box center [573, 103] width 94 height 17
